Goal: Information Seeking & Learning: Learn about a topic

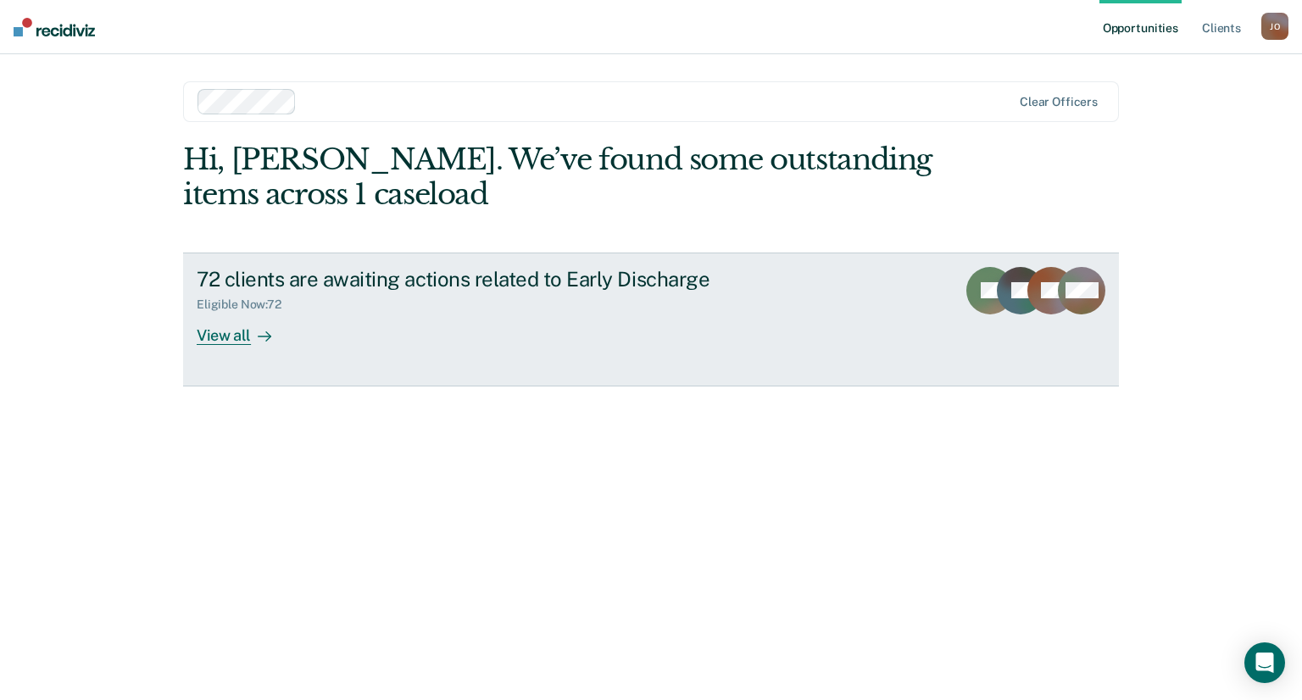
click at [234, 340] on div "View all" at bounding box center [244, 328] width 95 height 33
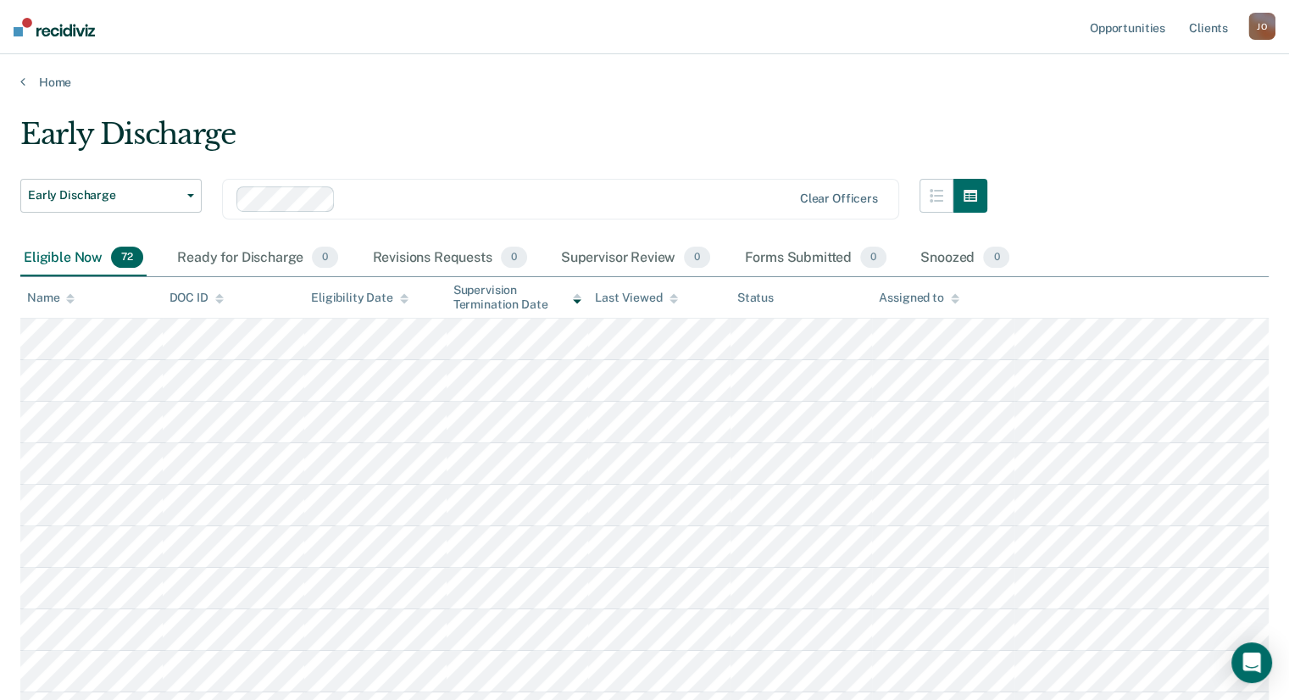
click at [400, 294] on icon at bounding box center [404, 298] width 8 height 11
